Goal: Task Accomplishment & Management: Manage account settings

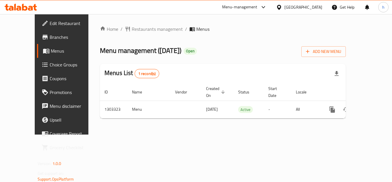
click at [50, 65] on span "Choice Groups" at bounding box center [73, 64] width 46 height 7
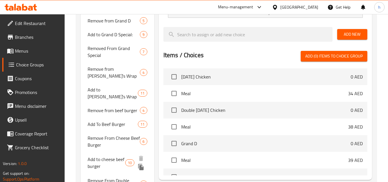
scroll to position [222, 0]
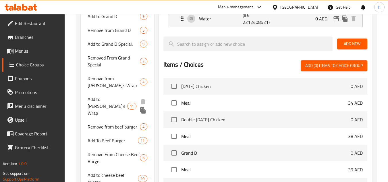
click at [106, 96] on span "Add to [PERSON_NAME]’s Wrap" at bounding box center [107, 106] width 39 height 21
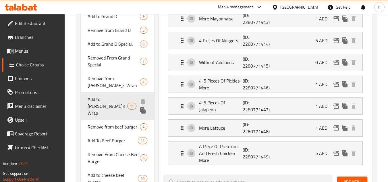
type input "Add to [PERSON_NAME]’s Wrap"
type input "اضافه الى دانوز راب"
type input "11"
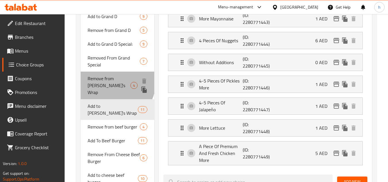
click at [104, 79] on span "Remove from [PERSON_NAME]’s Wrap" at bounding box center [109, 85] width 43 height 21
type input "Remove from [PERSON_NAME]’s Wrap"
type input "ازاله من [PERSON_NAME]"
type input "0"
type input "4"
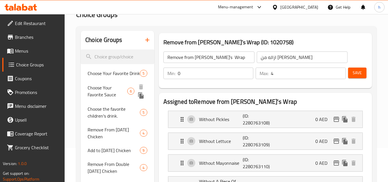
scroll to position [0, 0]
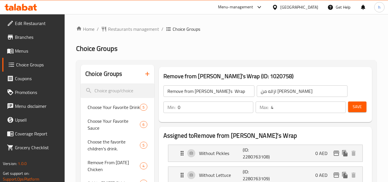
click at [27, 39] on span "Branches" at bounding box center [37, 37] width 45 height 7
